Goal: Check status: Check status

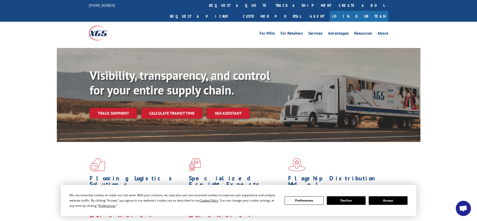
scroll to position [96, 0]
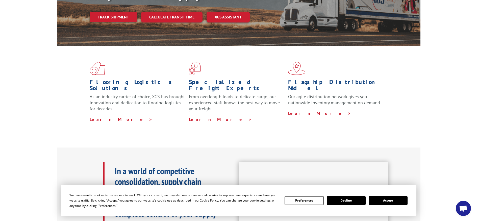
click at [380, 202] on button "Accept" at bounding box center [388, 200] width 39 height 9
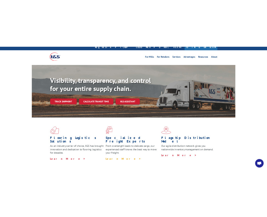
scroll to position [0, 0]
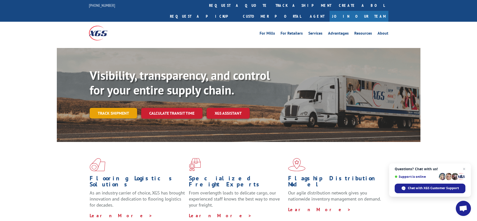
click at [116, 108] on link "Track shipment" at bounding box center [113, 113] width 47 height 11
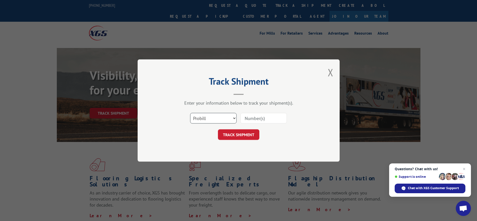
click at [228, 119] on select "Select category... Probill BOL PO" at bounding box center [213, 118] width 46 height 11
click at [190, 113] on select "Select category... Probill BOL PO" at bounding box center [213, 118] width 46 height 11
click at [272, 122] on input at bounding box center [263, 118] width 46 height 11
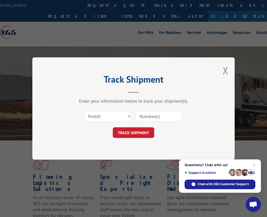
click at [163, 117] on input at bounding box center [158, 116] width 46 height 11
paste input "903270104401"
type input "903270104401"
click button "TRACK SHIPMENT" at bounding box center [133, 132] width 41 height 11
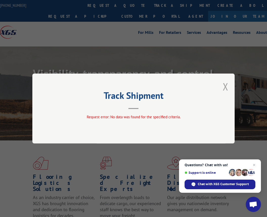
click at [225, 86] on button "Close modal" at bounding box center [225, 86] width 6 height 13
